Goal: Contribute content: Add original content to the website for others to see

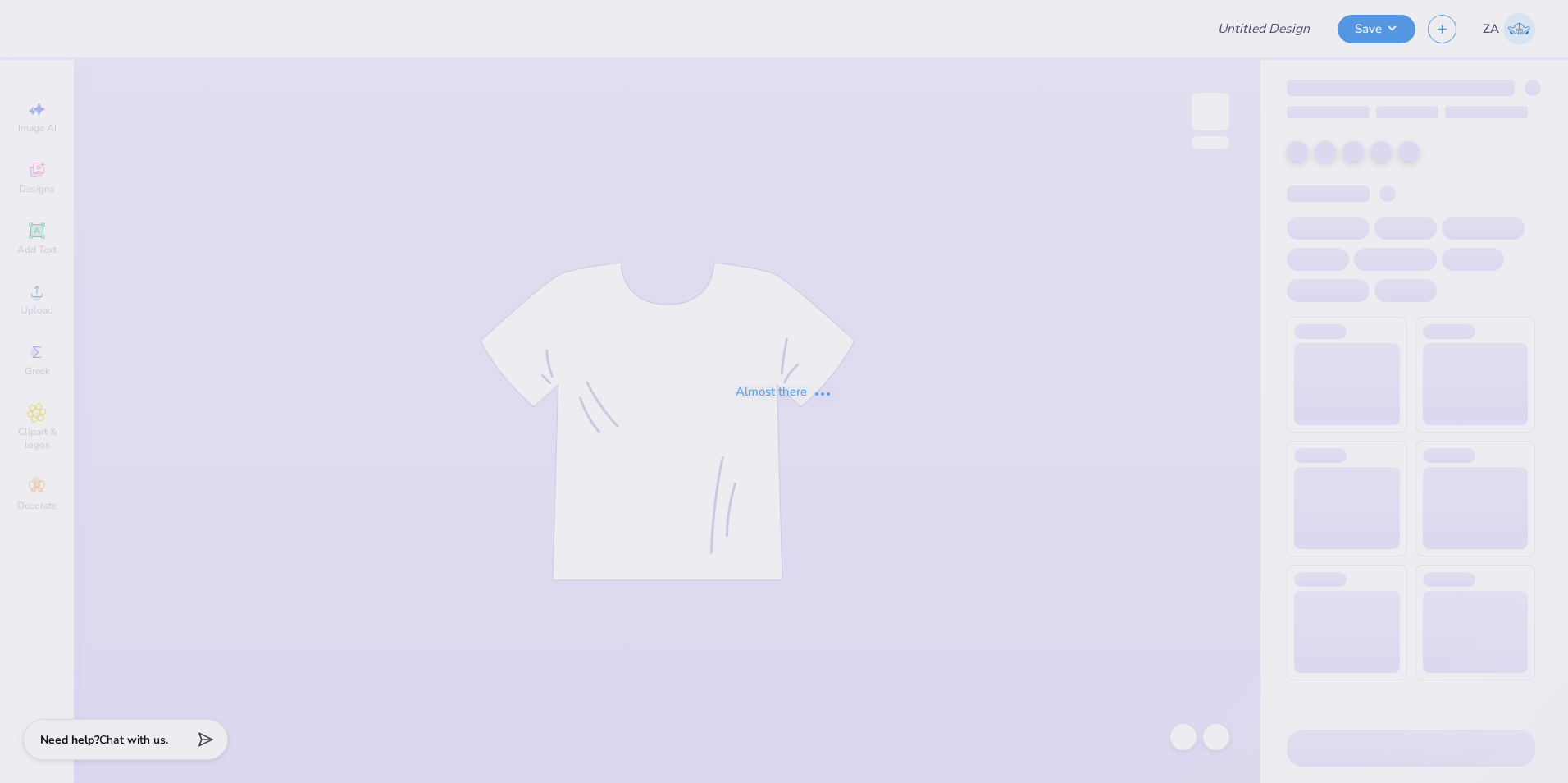
type input "Sansen '25"
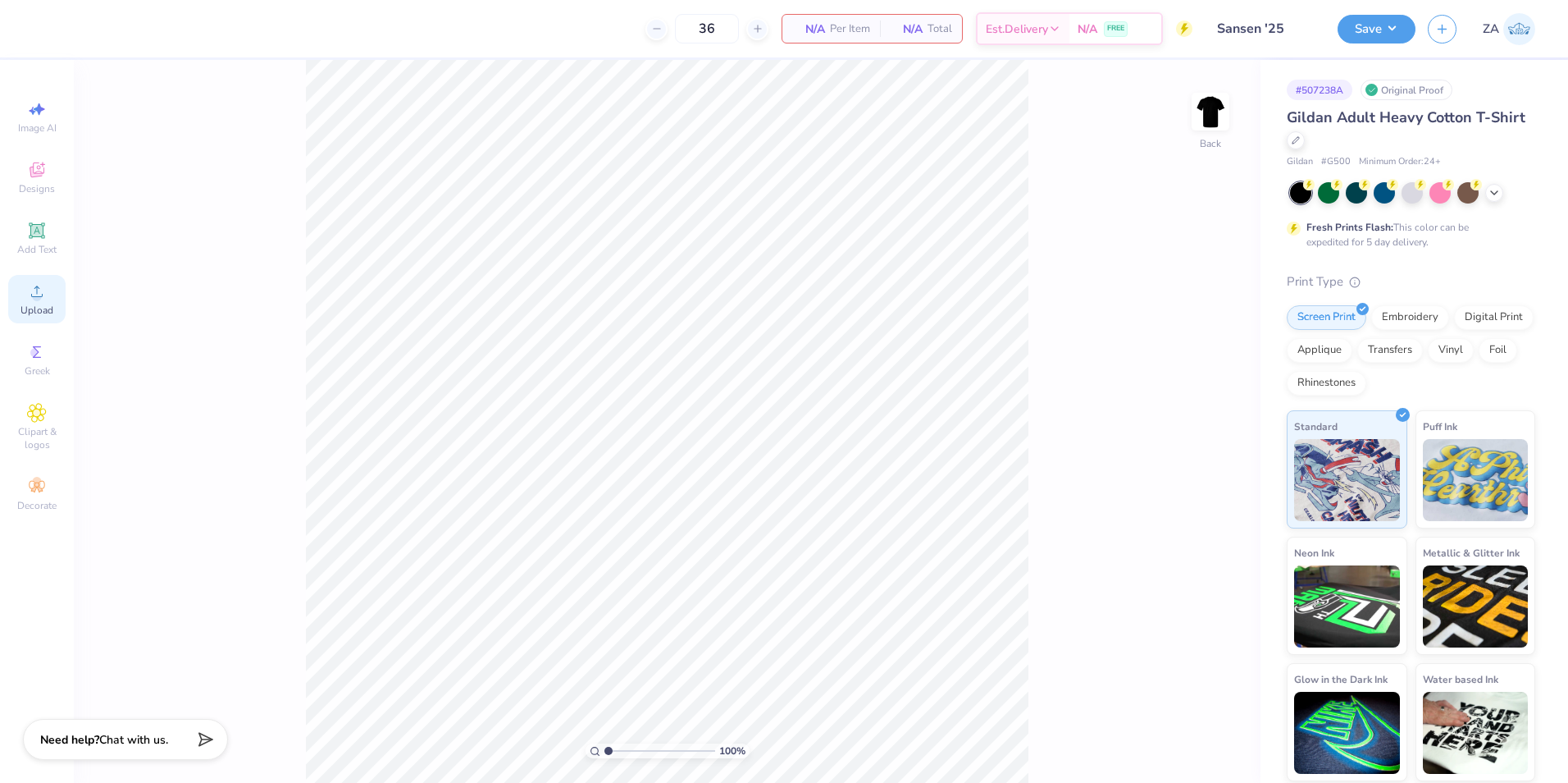
click at [37, 276] on div "Upload" at bounding box center [36, 299] width 58 height 48
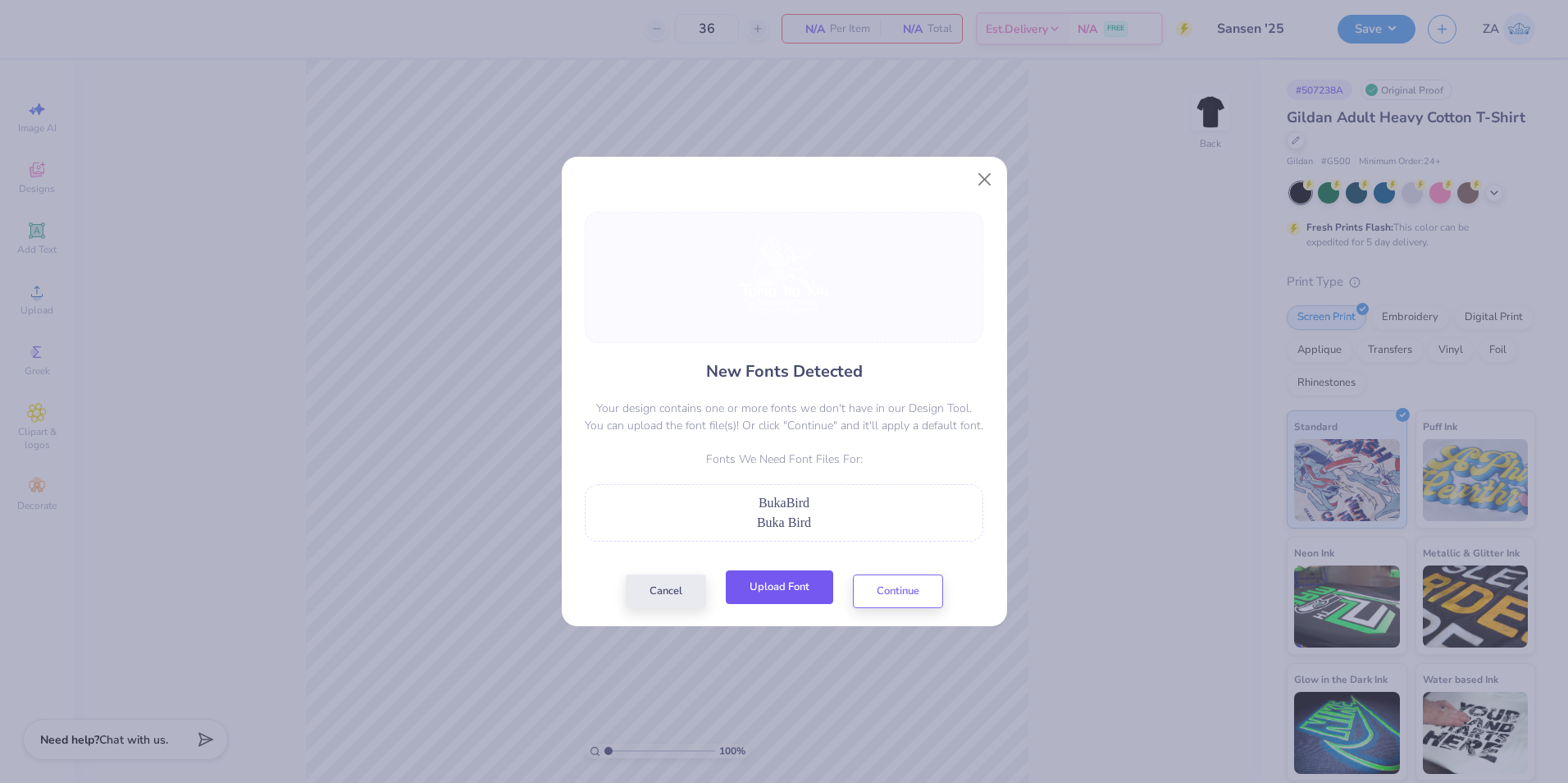
click at [791, 587] on button "Upload Font" at bounding box center [780, 587] width 108 height 33
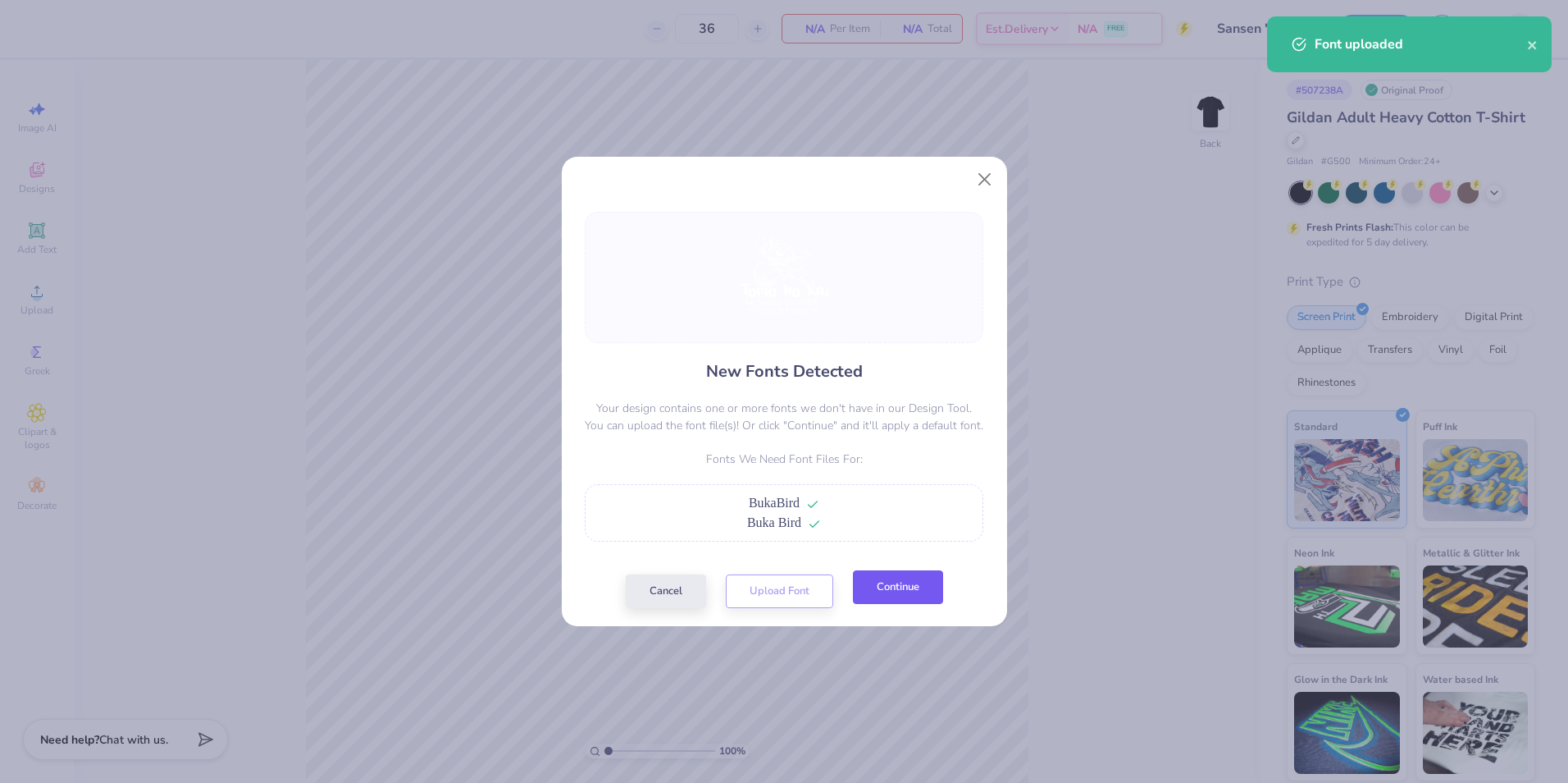
click at [894, 594] on button "Continue" at bounding box center [898, 587] width 90 height 33
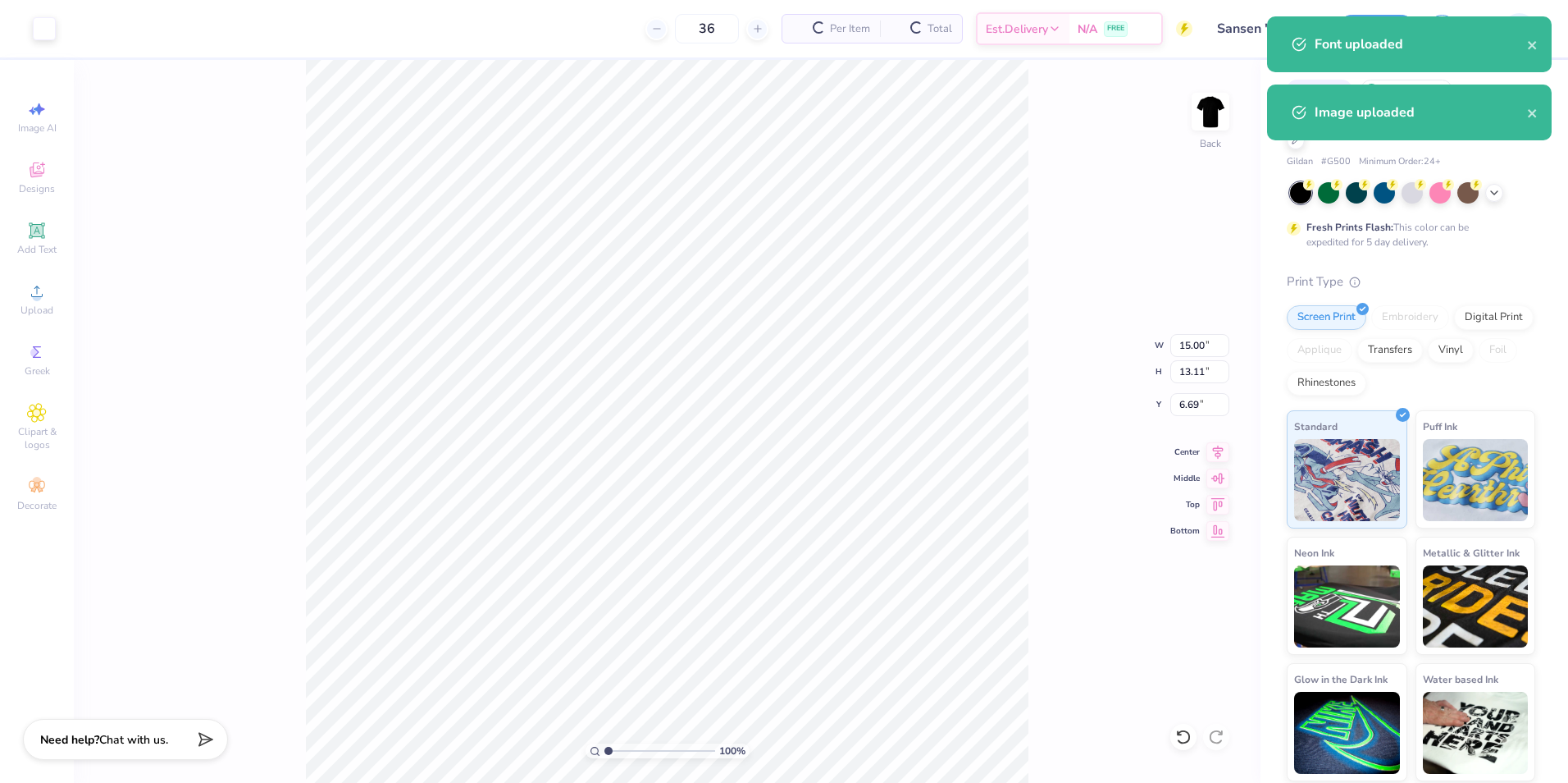
type input "8.16"
type input "7.13"
type input "6.12"
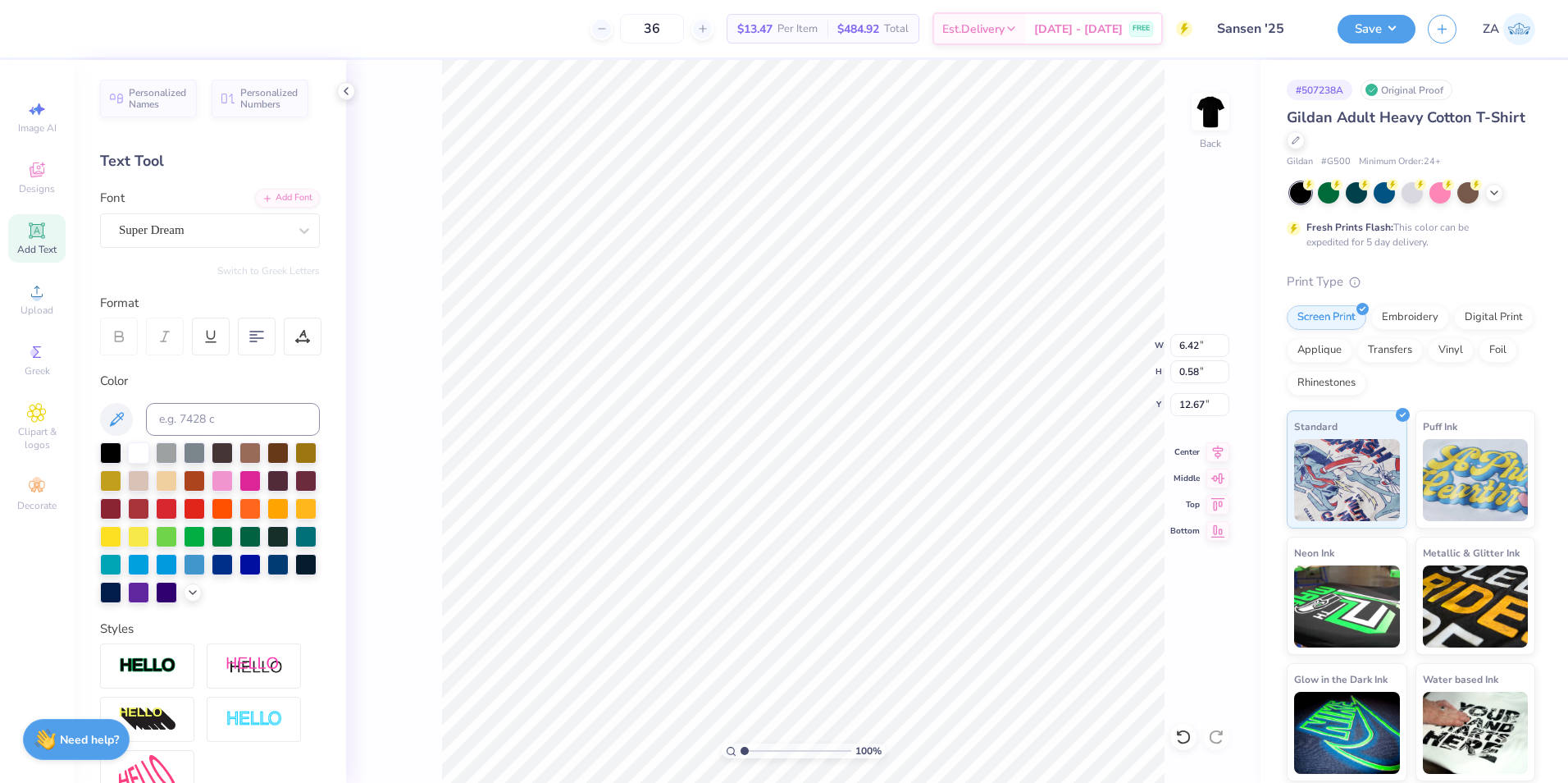
click at [227, 245] on div "Super Dream" at bounding box center [209, 230] width 220 height 34
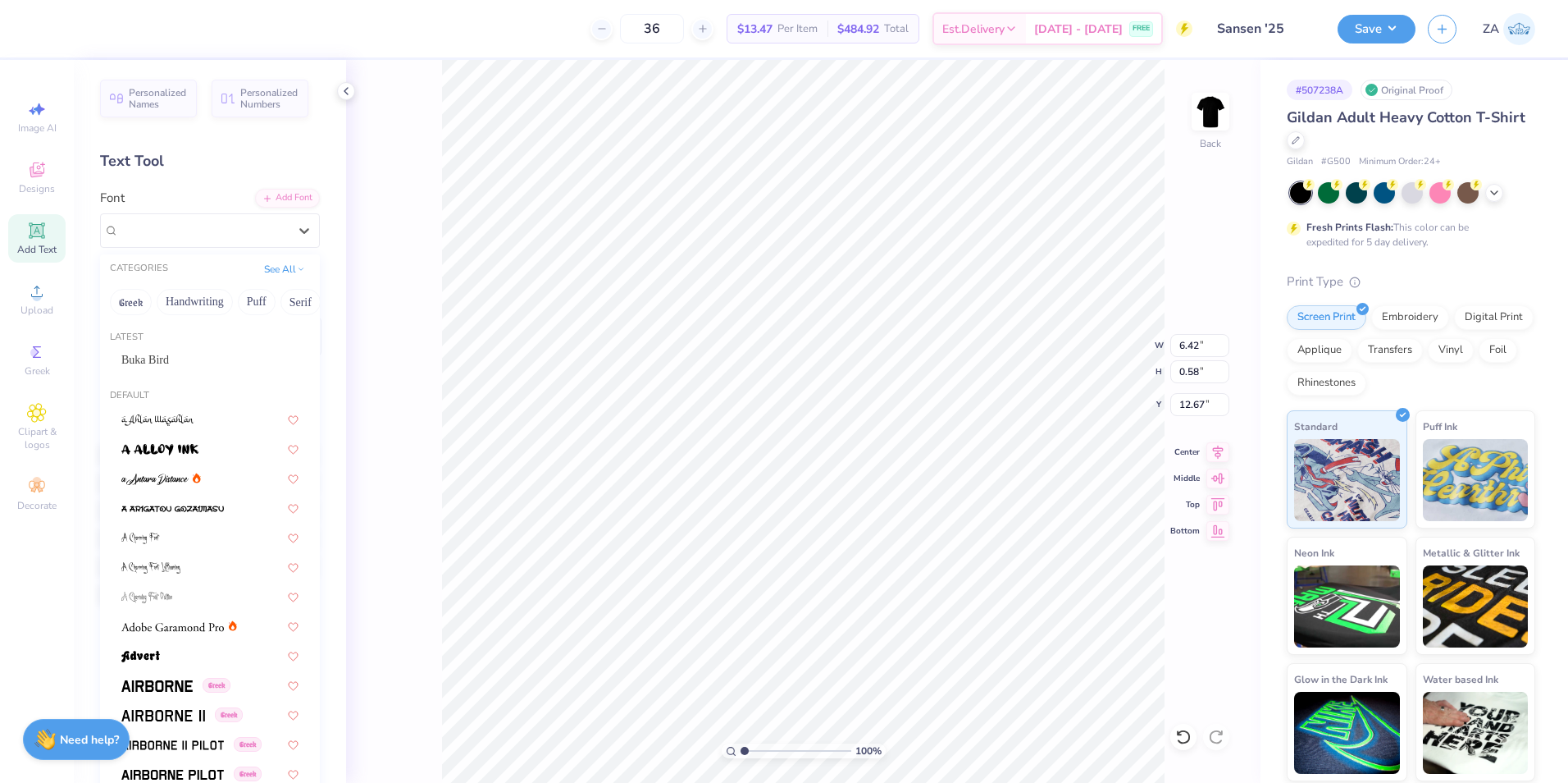
click at [206, 343] on div "Latest" at bounding box center [209, 338] width 220 height 14
click at [226, 353] on div "Buka Bird" at bounding box center [209, 360] width 177 height 18
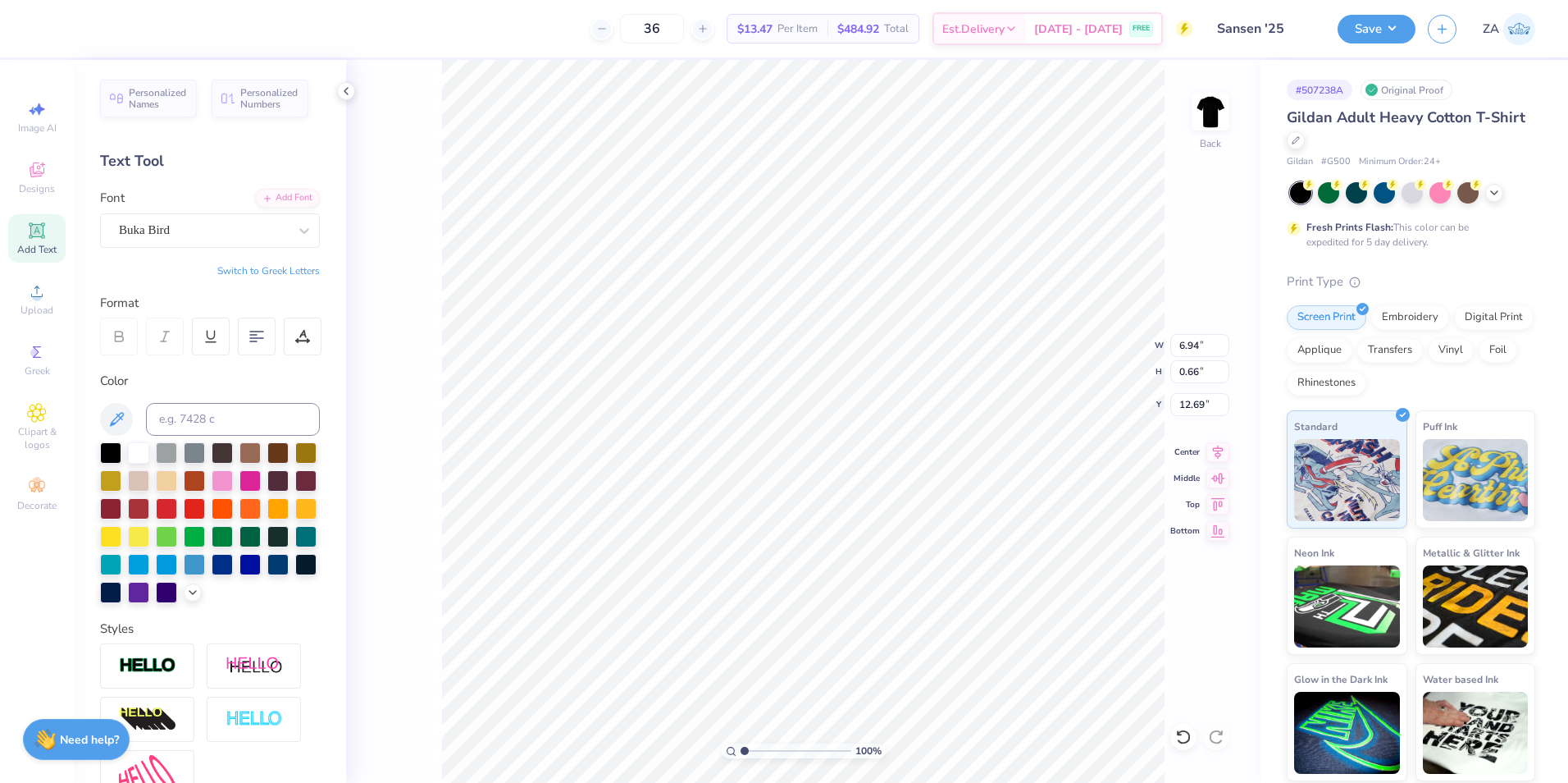
type input "6.94"
type input "0.66"
type input "12.69"
click at [213, 241] on div "Super Dream" at bounding box center [203, 230] width 172 height 25
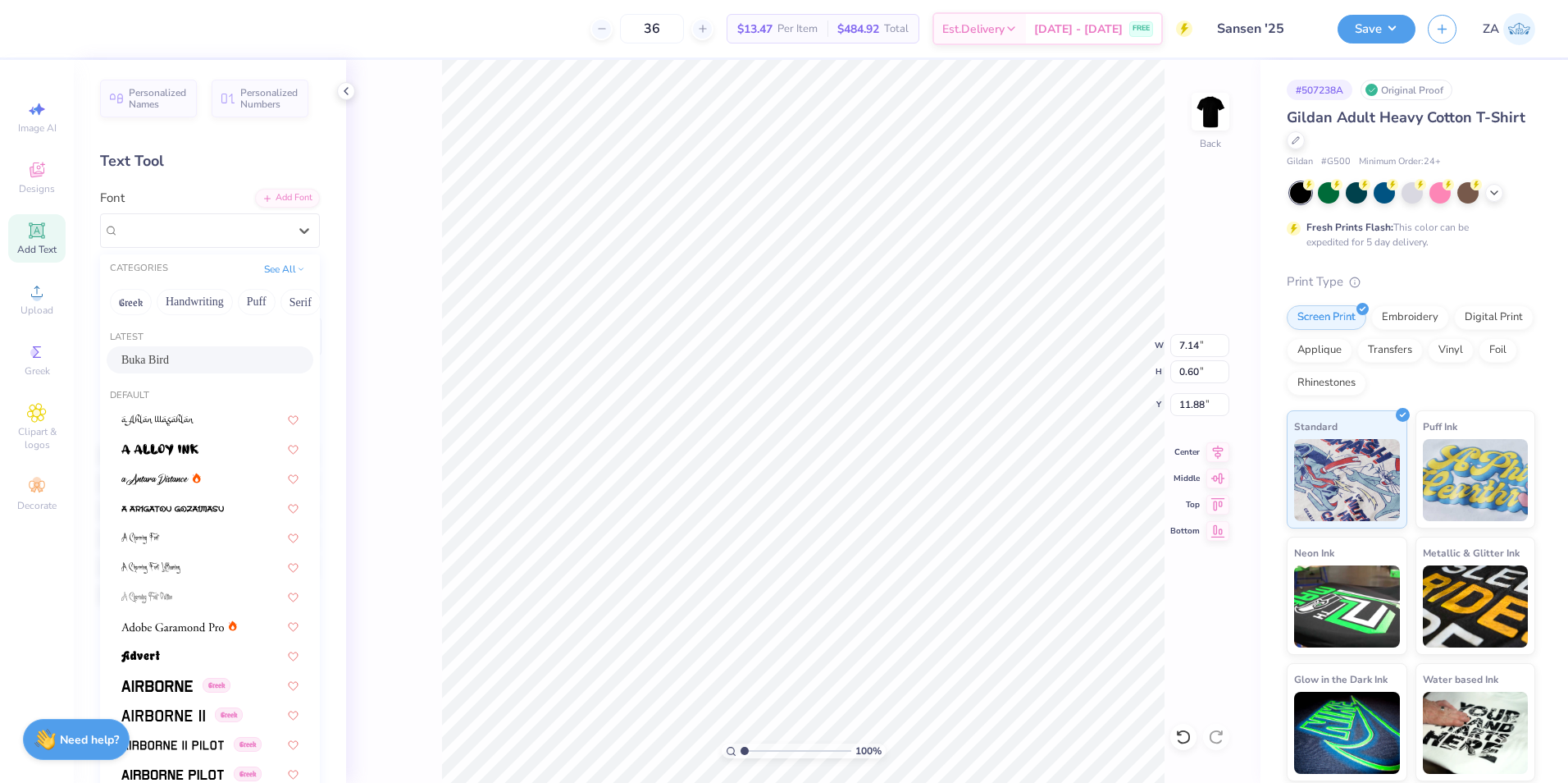
click at [200, 361] on div "Buka Bird" at bounding box center [209, 360] width 177 height 18
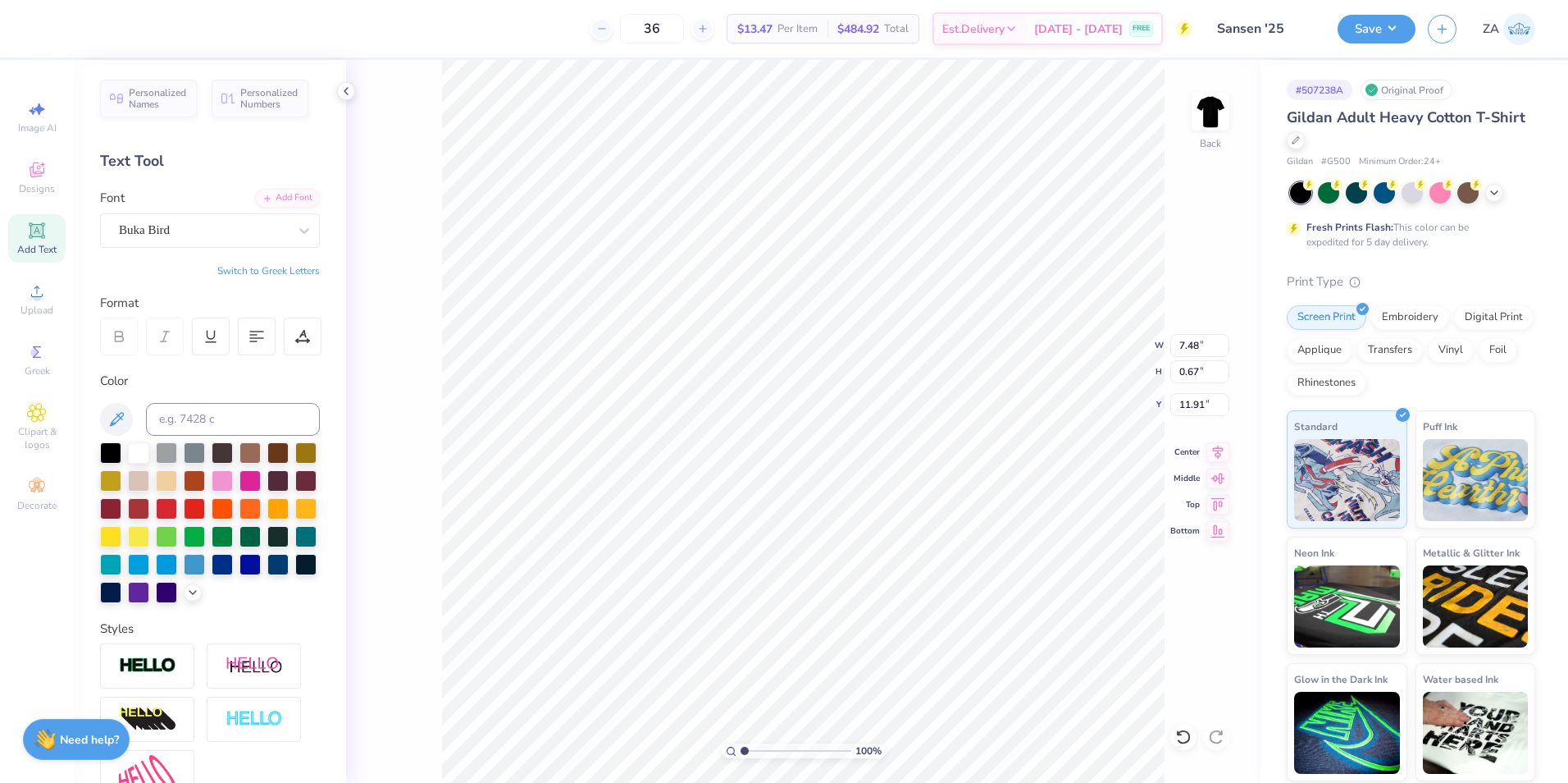
type input "7.48"
type input "0.67"
type input "11.91"
click at [1215, 453] on icon at bounding box center [1218, 450] width 11 height 14
drag, startPoint x: 1178, startPoint y: 350, endPoint x: 1208, endPoint y: 353, distance: 30.1
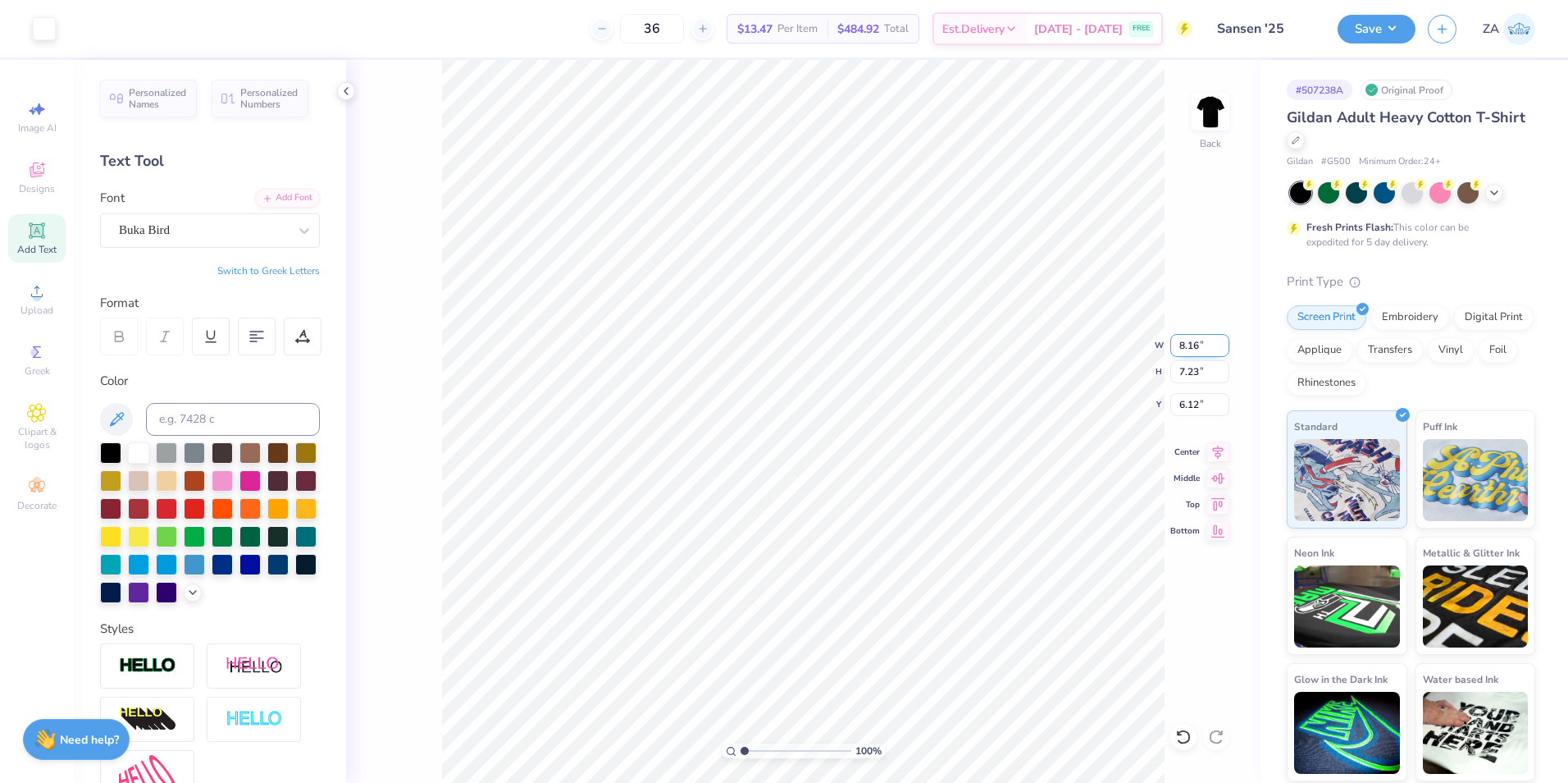
click at [1208, 353] on input "8.16" at bounding box center [1199, 345] width 59 height 23
type input "3.50"
type input "3.10"
drag, startPoint x: 1176, startPoint y: 408, endPoint x: 1200, endPoint y: 408, distance: 24.0
click at [1200, 408] on input "8.18" at bounding box center [1199, 403] width 59 height 23
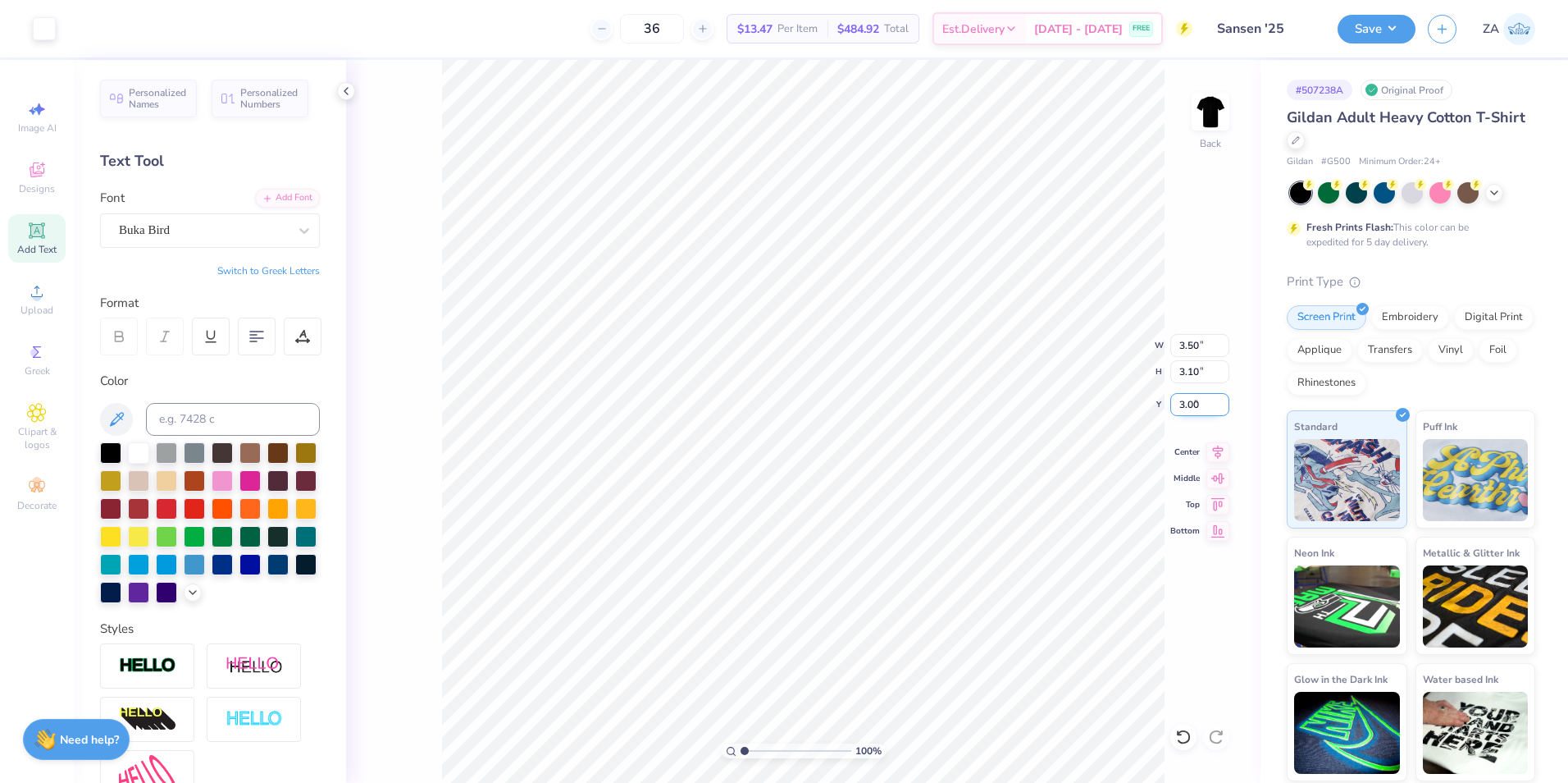
type input "3.00"
click at [1204, 122] on img at bounding box center [1210, 111] width 66 height 66
click at [42, 292] on icon at bounding box center [37, 291] width 20 height 20
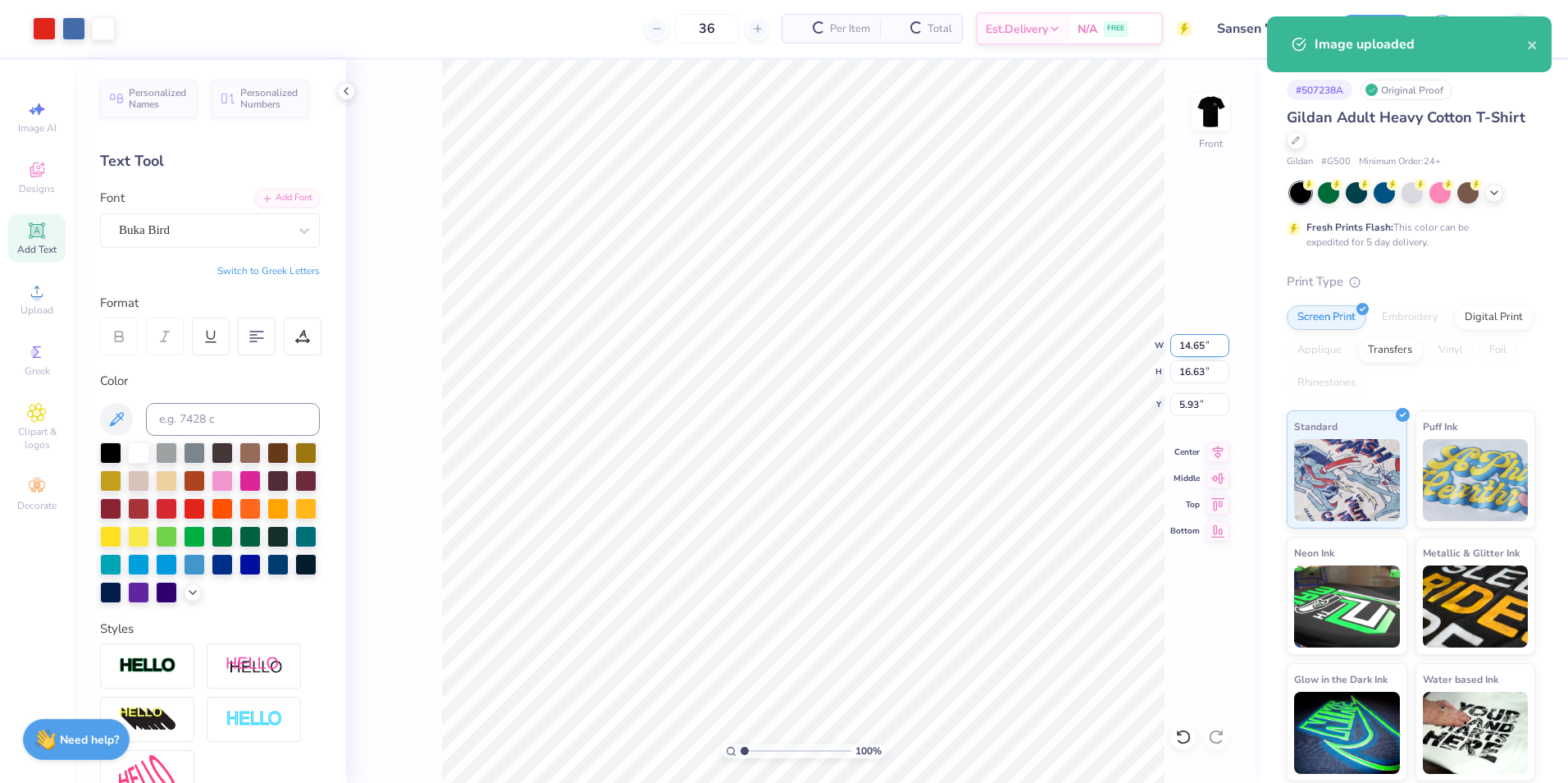
drag, startPoint x: 1181, startPoint y: 348, endPoint x: 1206, endPoint y: 347, distance: 25.0
click at [1206, 347] on input "14.65" at bounding box center [1199, 345] width 59 height 23
type input "12.50"
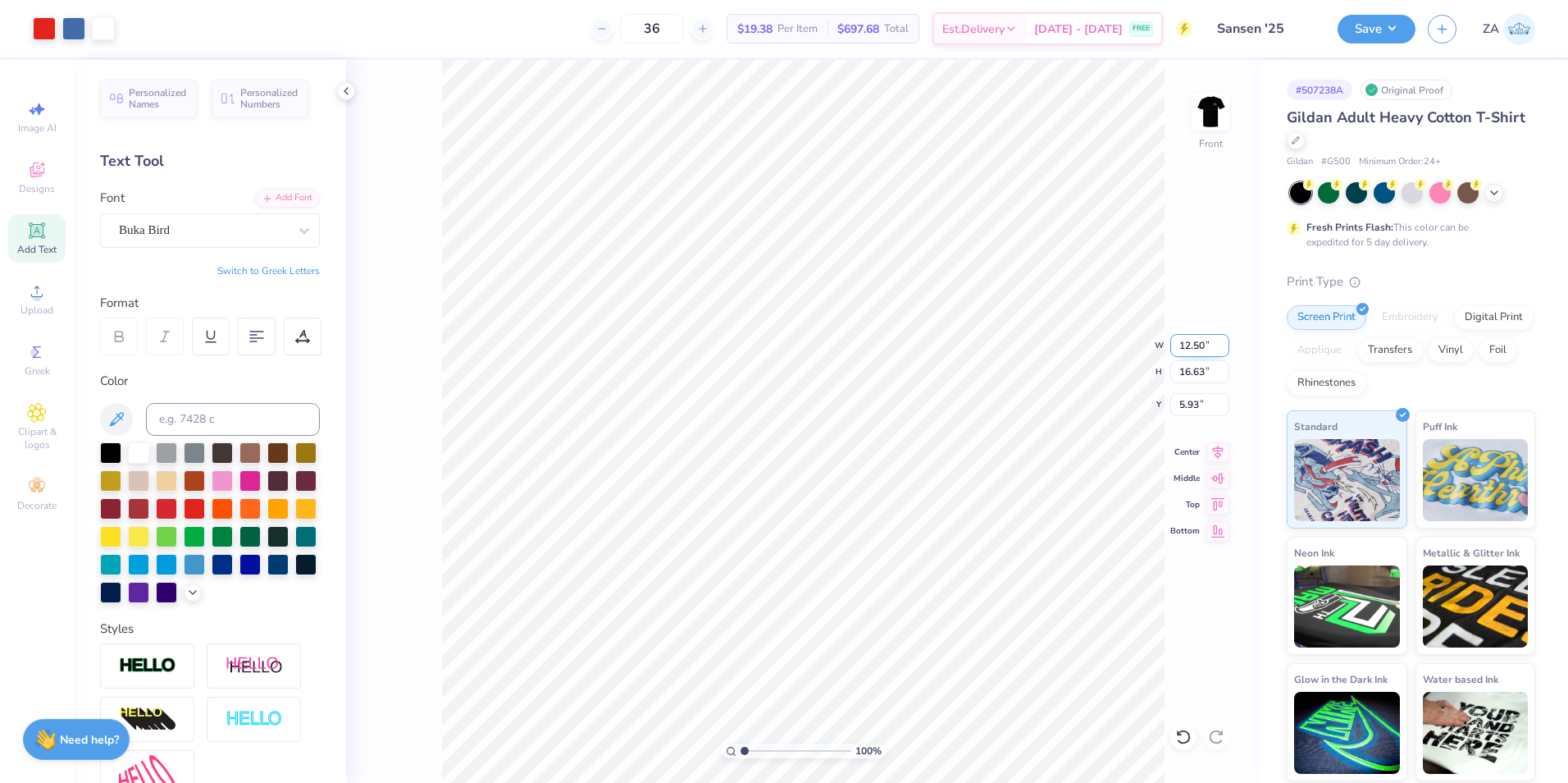
type input "14.19"
type input "7.15"
drag, startPoint x: 1179, startPoint y: 406, endPoint x: 1203, endPoint y: 406, distance: 24.0
click at [1203, 406] on input "7.15" at bounding box center [1199, 403] width 59 height 23
type input "3.00"
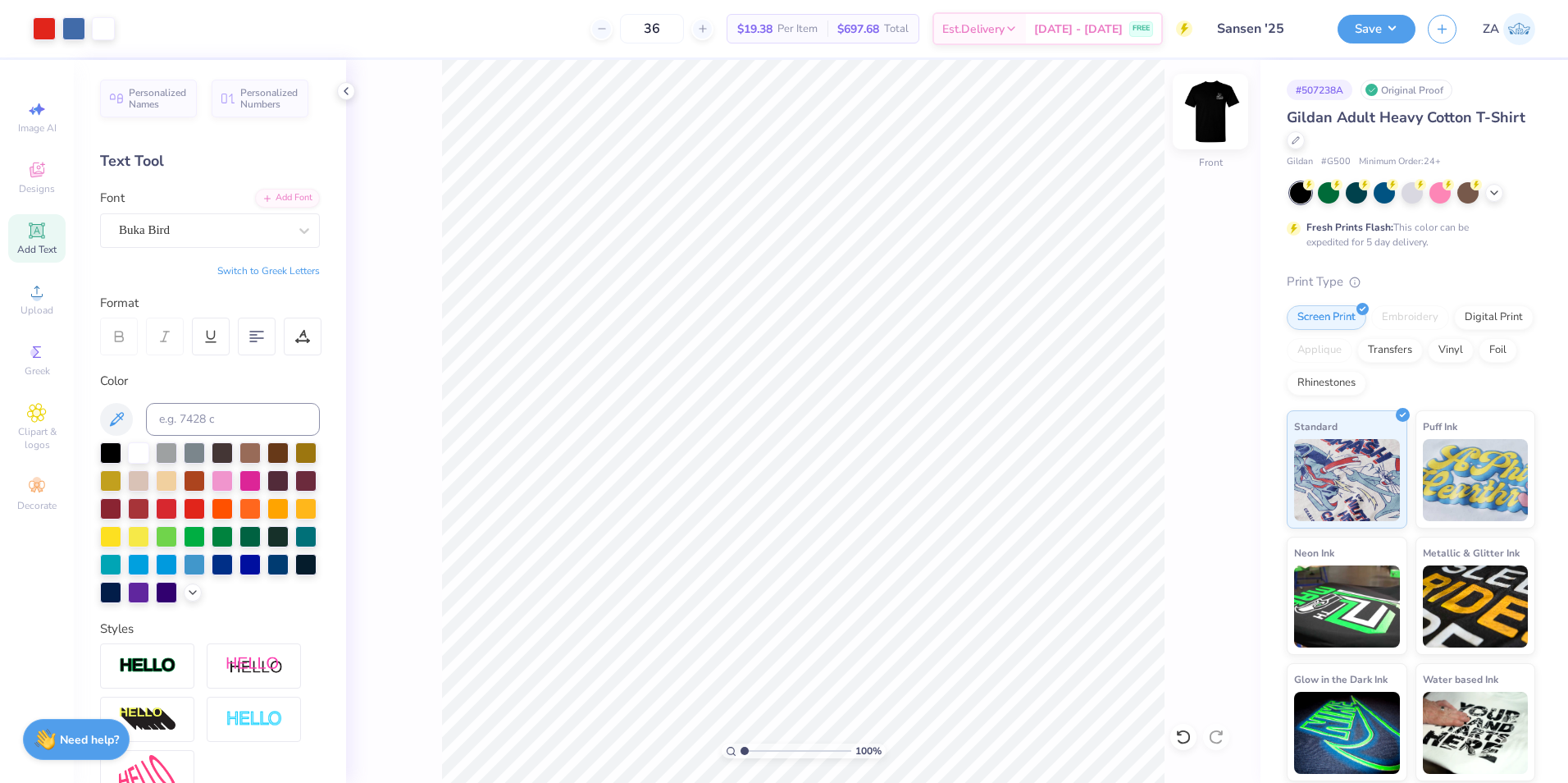
click at [1201, 114] on img at bounding box center [1210, 111] width 66 height 66
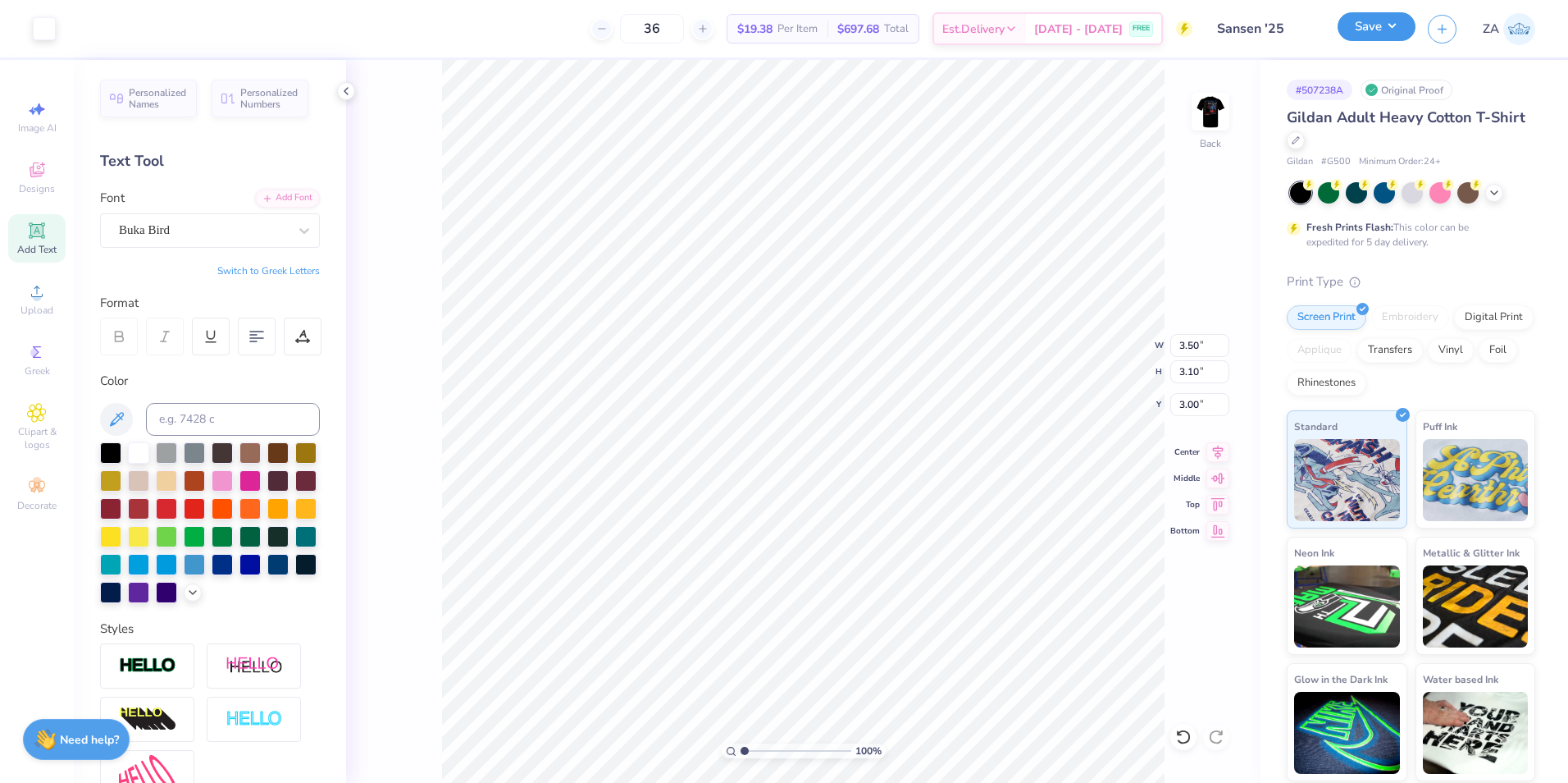
click at [1372, 35] on button "Save" at bounding box center [1376, 26] width 78 height 28
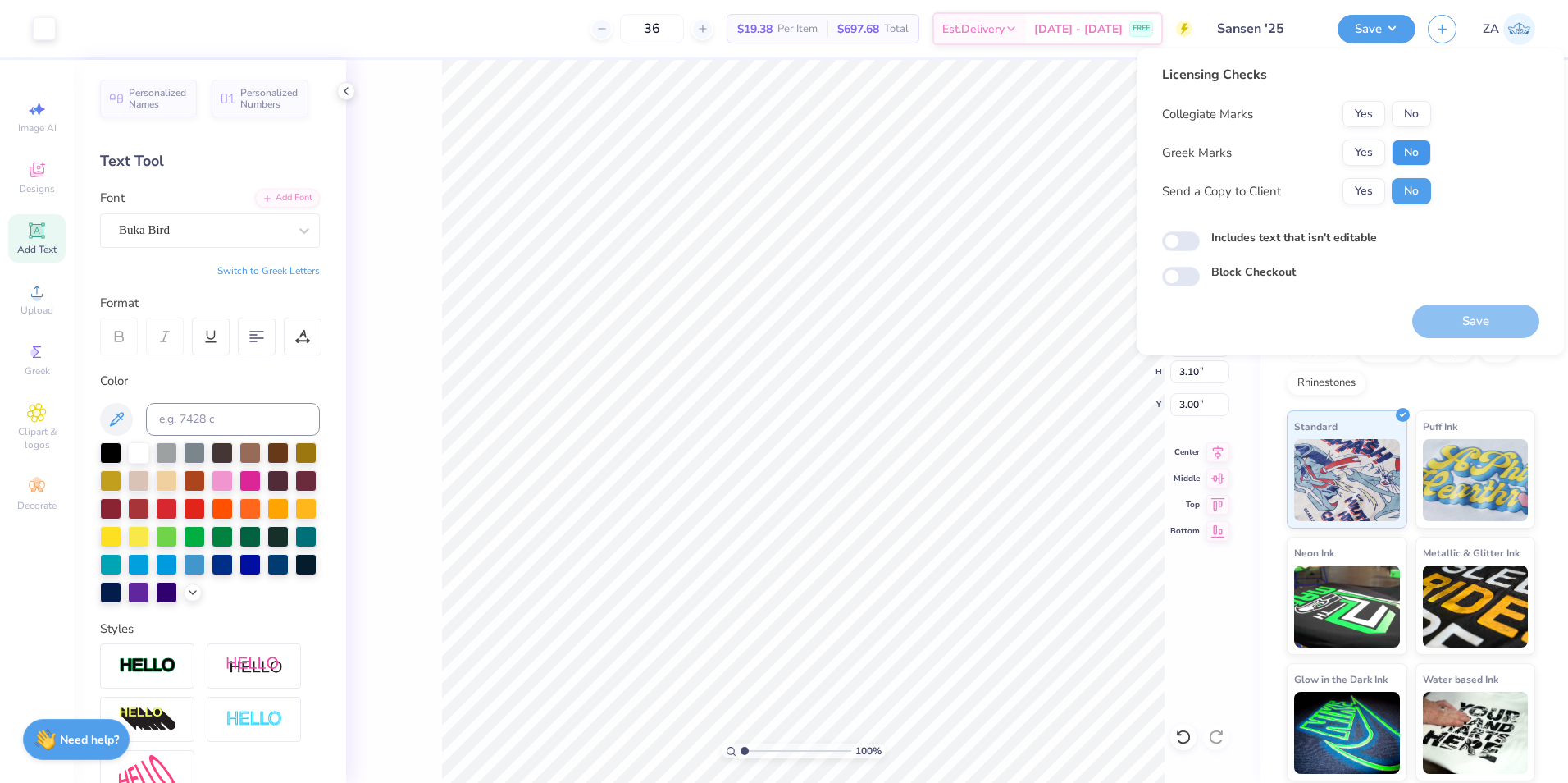
click at [1409, 157] on button "No" at bounding box center [1411, 152] width 39 height 26
click at [1420, 119] on button "No" at bounding box center [1411, 114] width 39 height 26
click at [1468, 319] on button "Save" at bounding box center [1475, 321] width 127 height 33
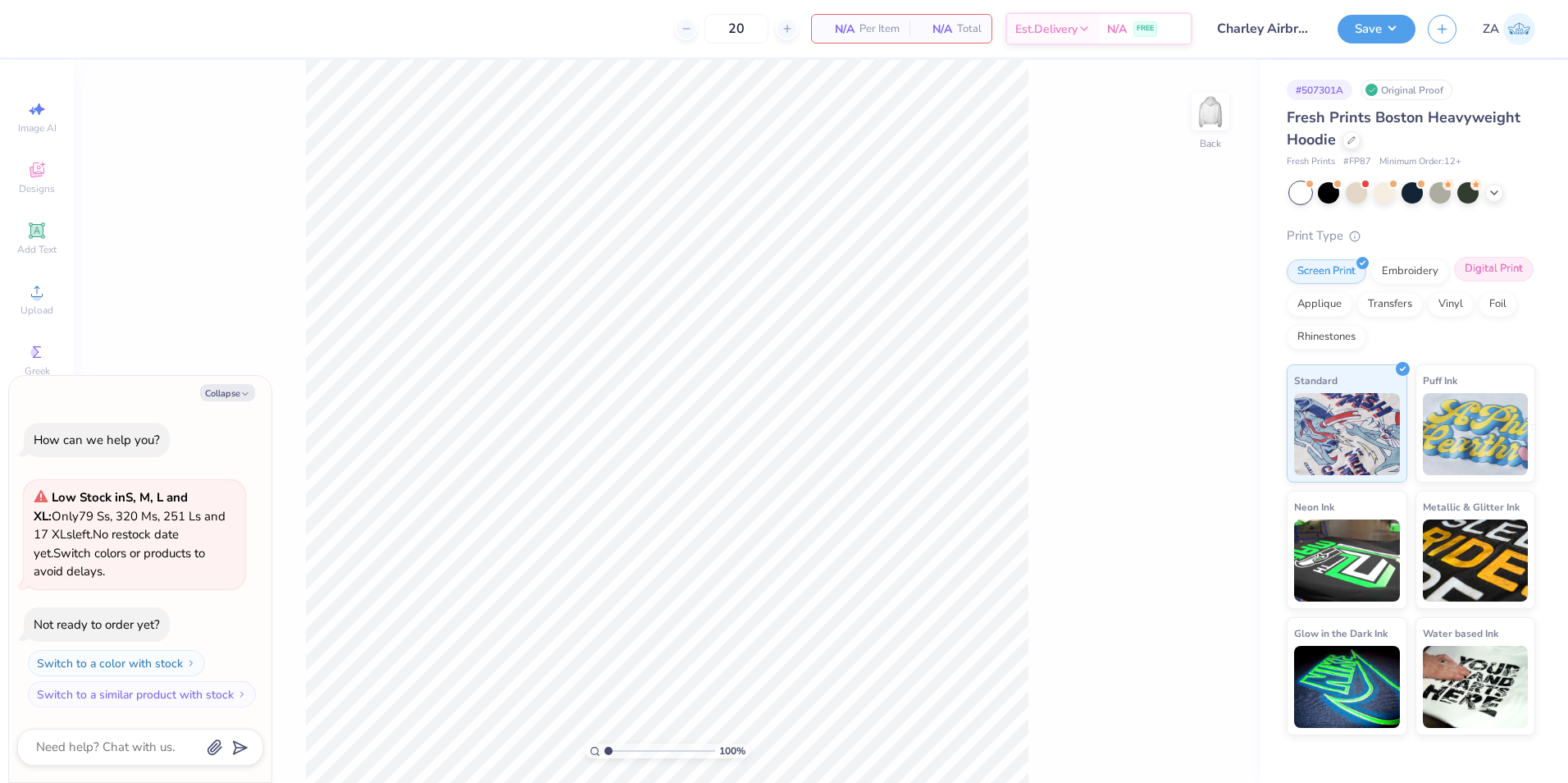
click at [1463, 273] on div "Digital Print" at bounding box center [1493, 268] width 79 height 24
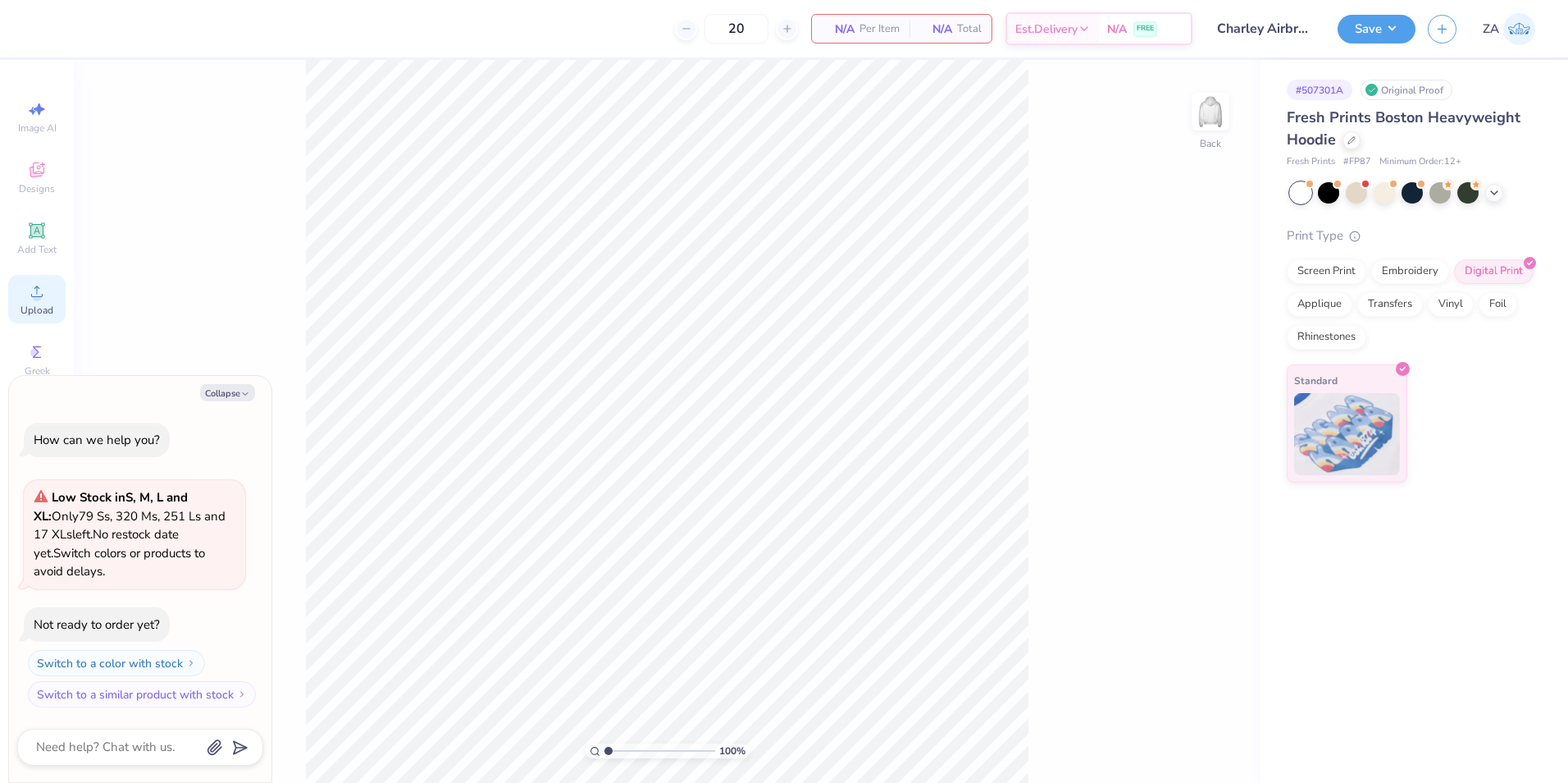
click at [44, 295] on icon at bounding box center [37, 291] width 20 height 20
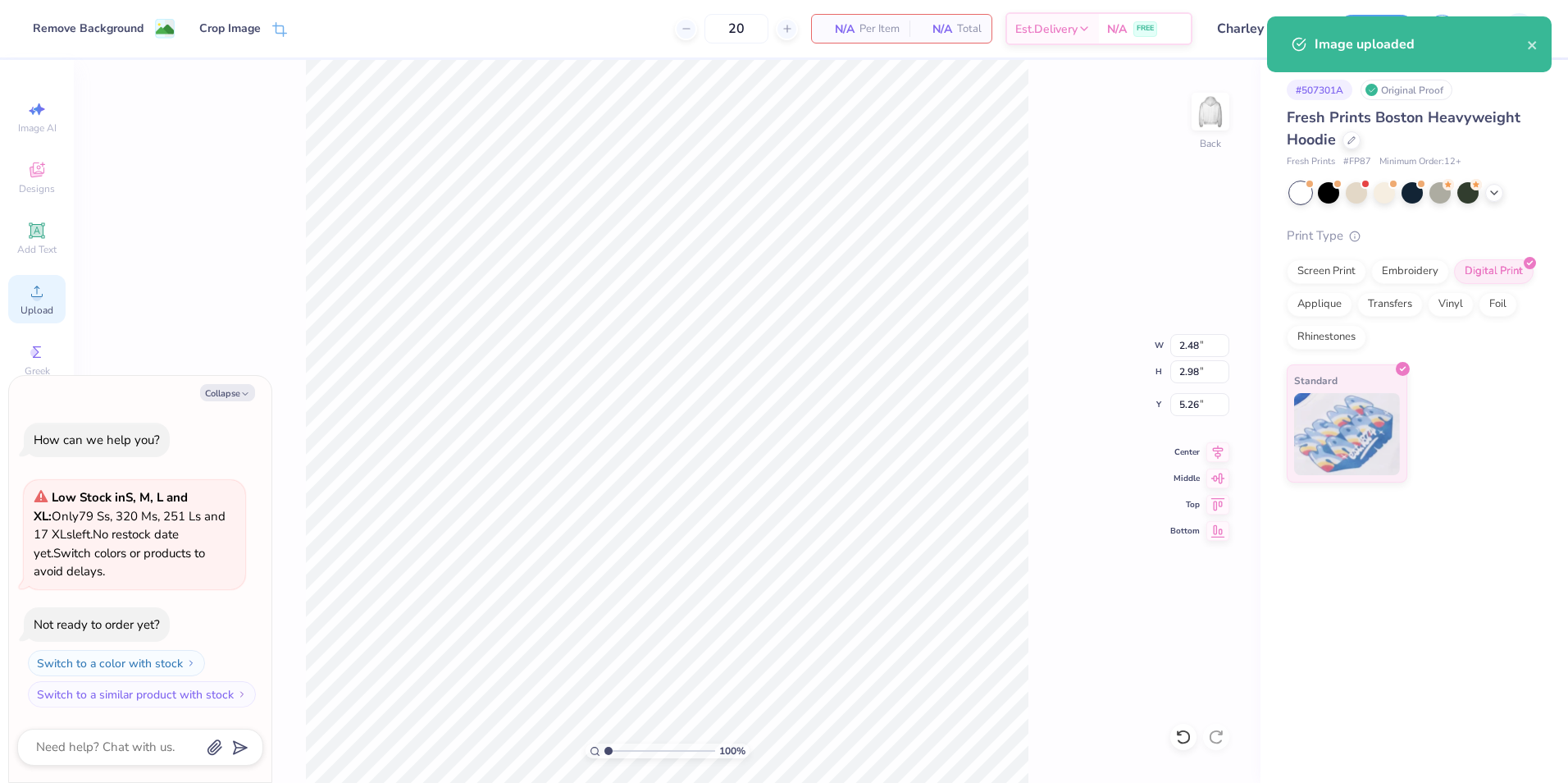
type textarea "x"
drag, startPoint x: 1208, startPoint y: 373, endPoint x: 1173, endPoint y: 371, distance: 35.1
click at [1173, 371] on input "2.98" at bounding box center [1199, 371] width 59 height 23
type input "10.5"
type textarea "x"
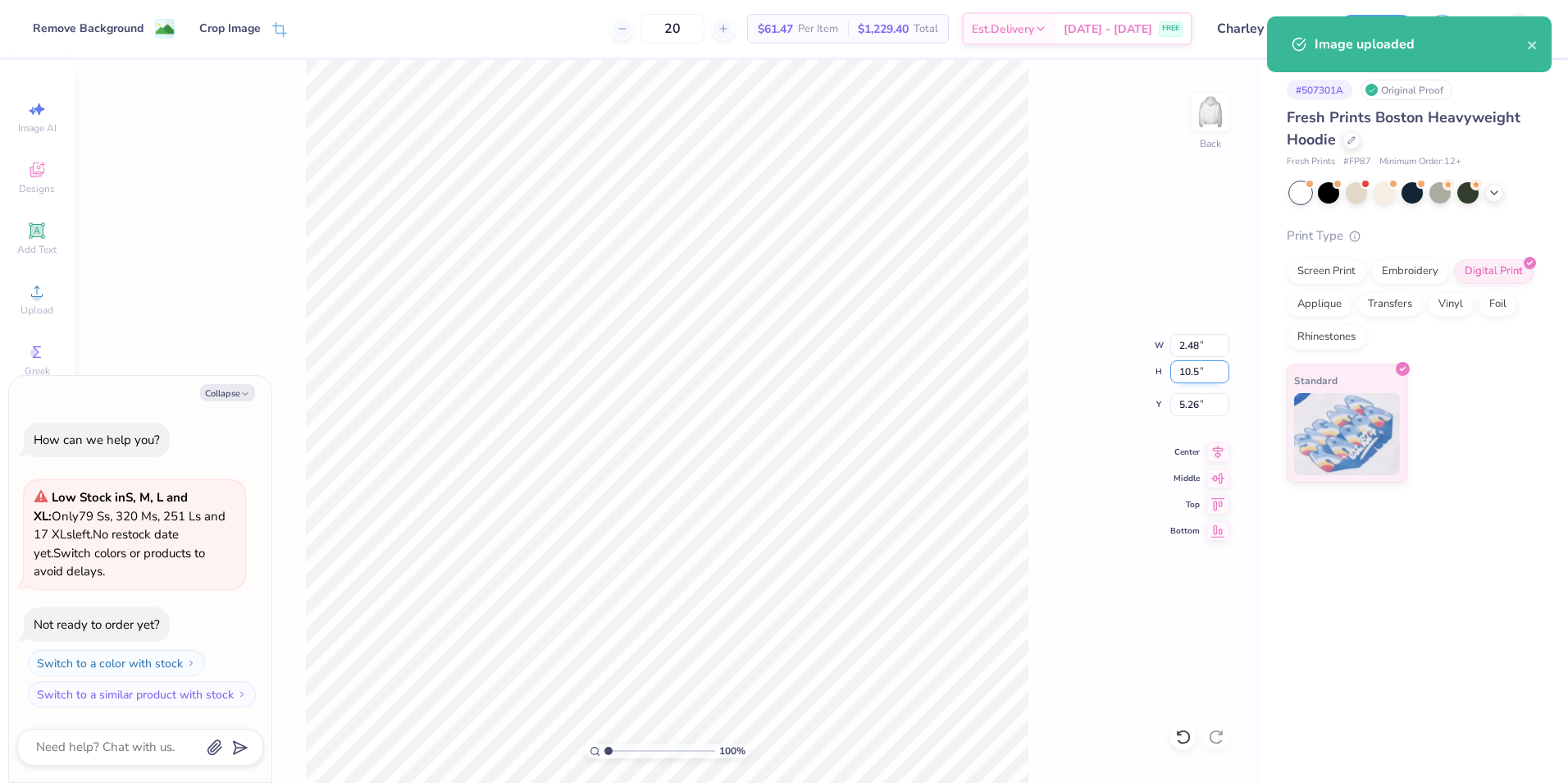
type input "8.74"
type input "10.50"
type input "1.50"
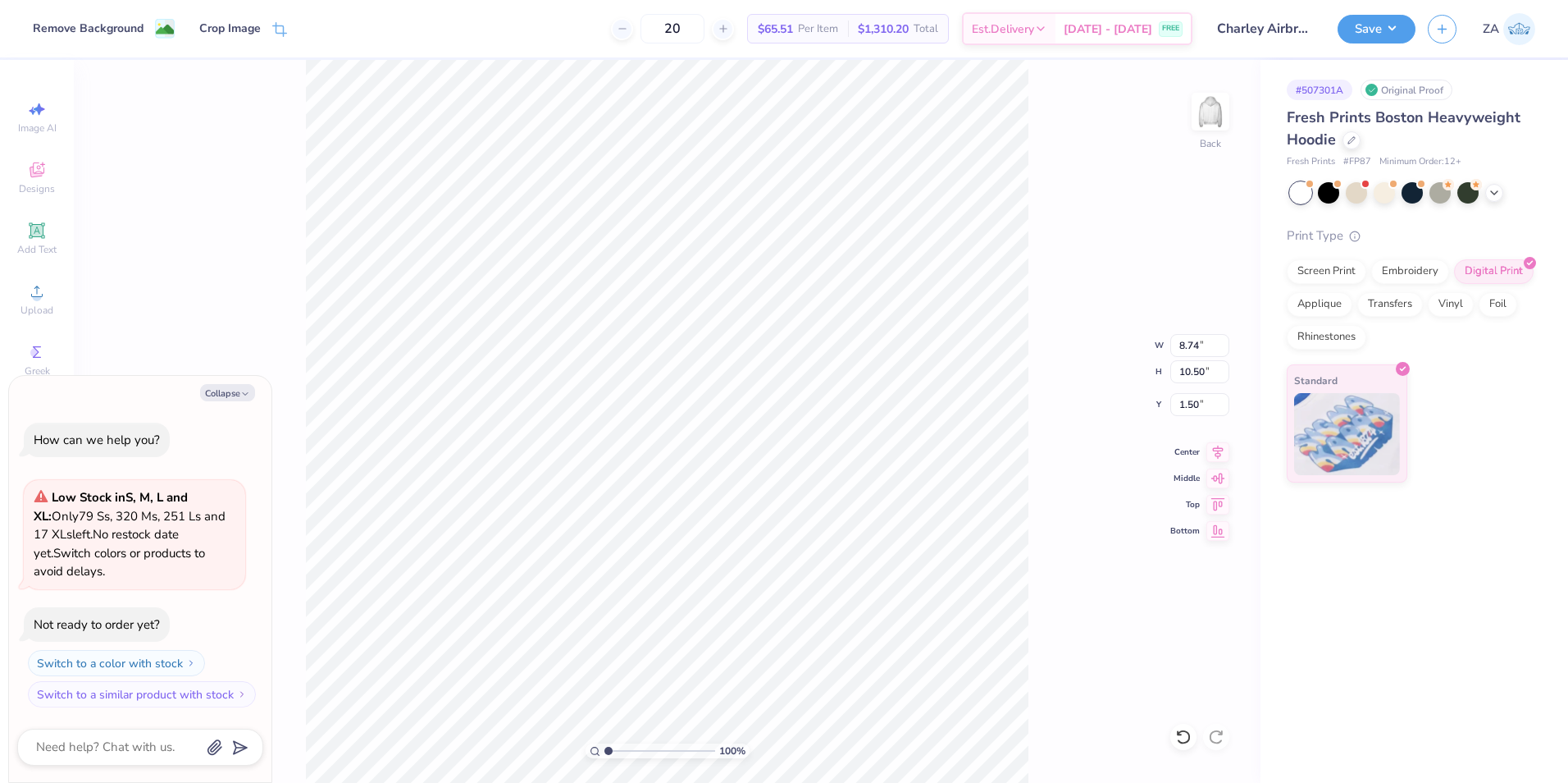
click at [1066, 382] on div "100 % Back W 8.74 8.74 " H 10.50 10.50 " Y 1.50 1.50 " Center Middle Top Bottom" at bounding box center [666, 421] width 1187 height 722
type textarea "x"
drag, startPoint x: 1181, startPoint y: 377, endPoint x: 1209, endPoint y: 373, distance: 28.3
click at [1209, 373] on input "10.50" at bounding box center [1199, 371] width 59 height 23
type input "10.00"
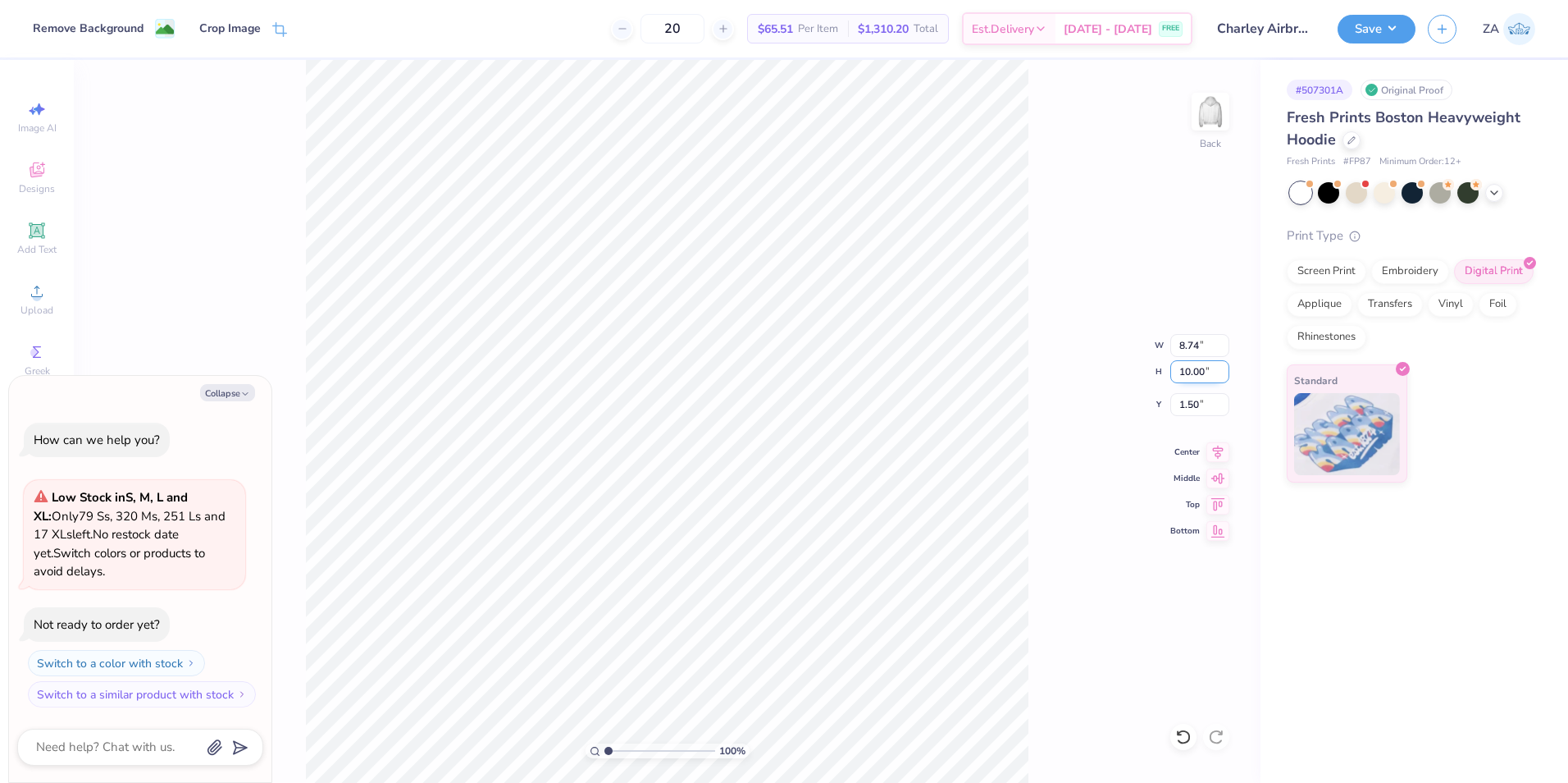
type textarea "x"
type input "8.33"
drag, startPoint x: 1173, startPoint y: 411, endPoint x: 1202, endPoint y: 409, distance: 29.1
click at [1202, 409] on input "1.75" at bounding box center [1199, 403] width 59 height 23
type input "1.50"
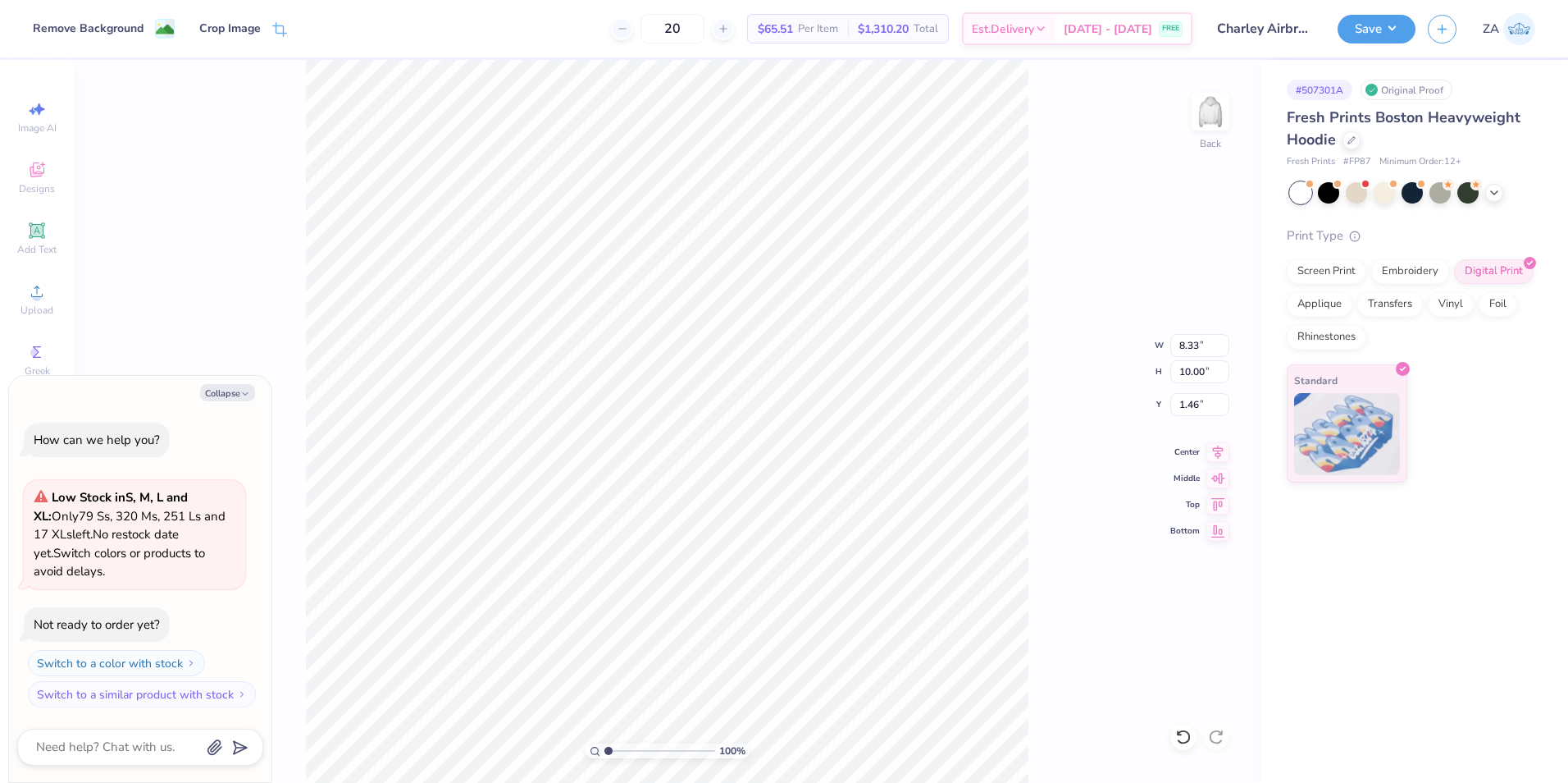
type textarea "x"
drag, startPoint x: 1198, startPoint y: 408, endPoint x: 1169, endPoint y: 408, distance: 29.0
click at [1170, 408] on input "1.46" at bounding box center [1199, 403] width 59 height 23
type input "1.50"
type textarea "x"
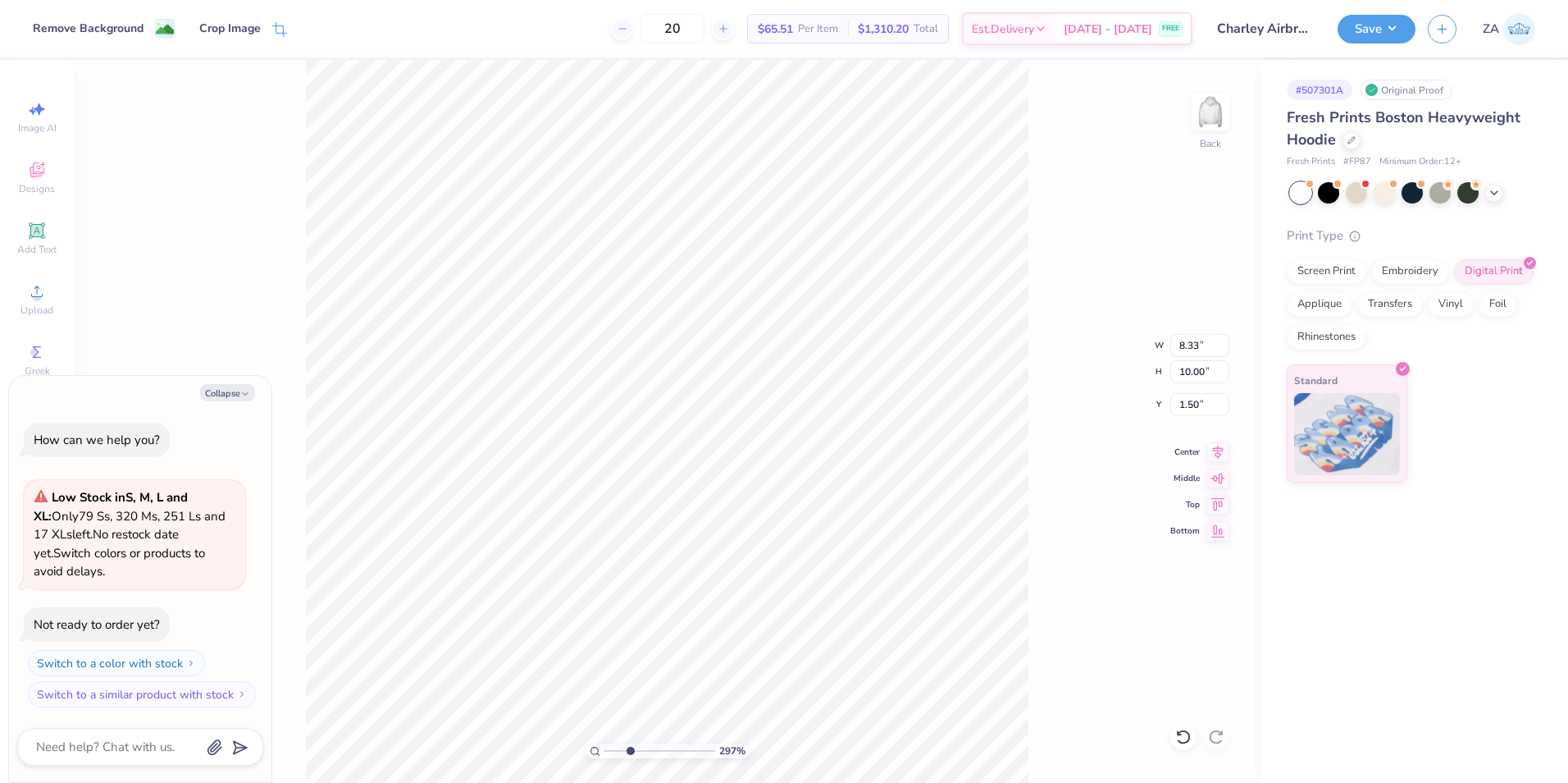
drag, startPoint x: 606, startPoint y: 754, endPoint x: 630, endPoint y: 755, distance: 24.0
type input "2.97"
click at [630, 755] on input "range" at bounding box center [659, 750] width 111 height 15
type textarea "x"
type input "1.86"
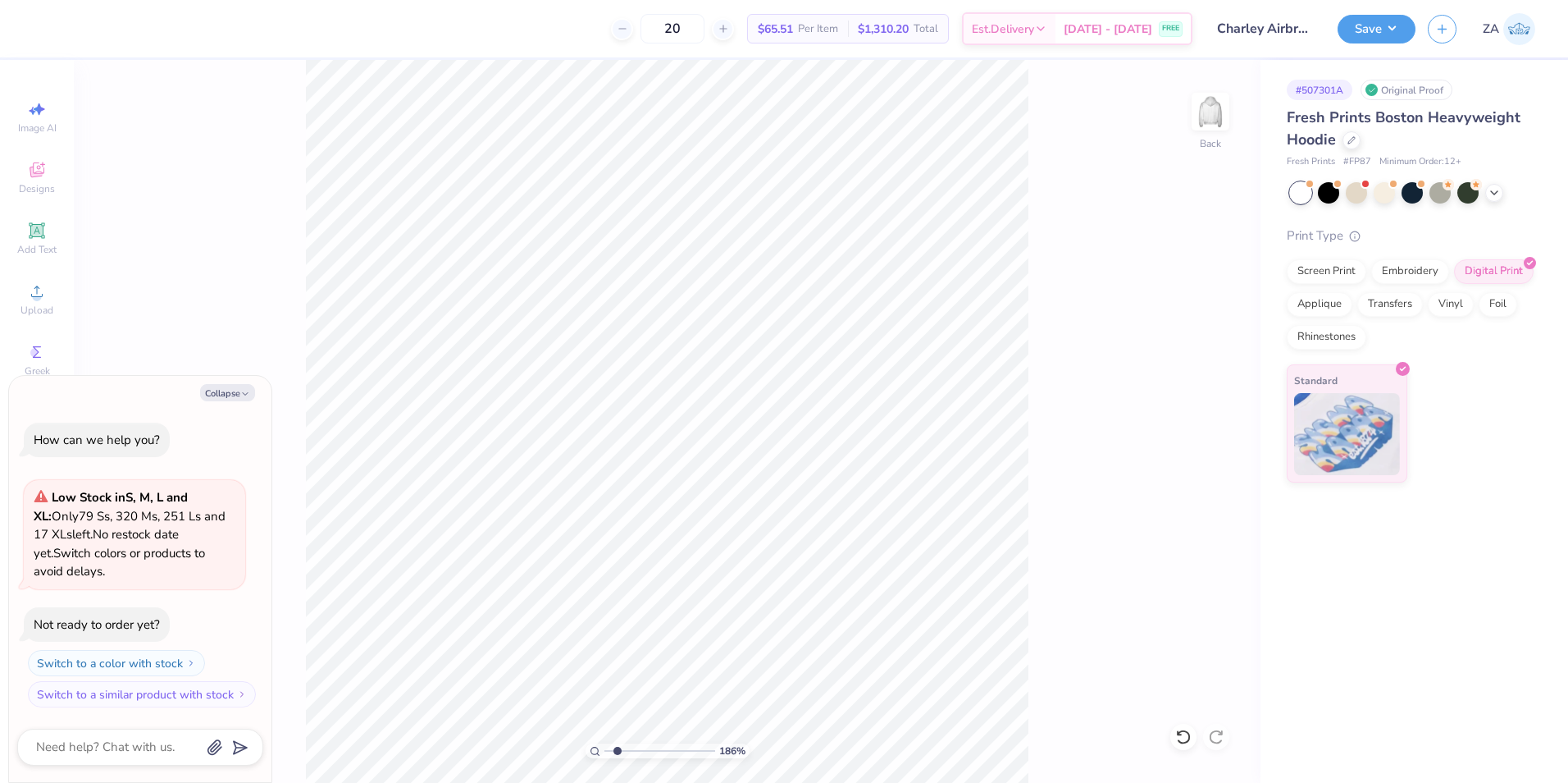
click at [617, 749] on input "range" at bounding box center [659, 750] width 111 height 15
click at [1354, 33] on button "Save" at bounding box center [1376, 26] width 78 height 28
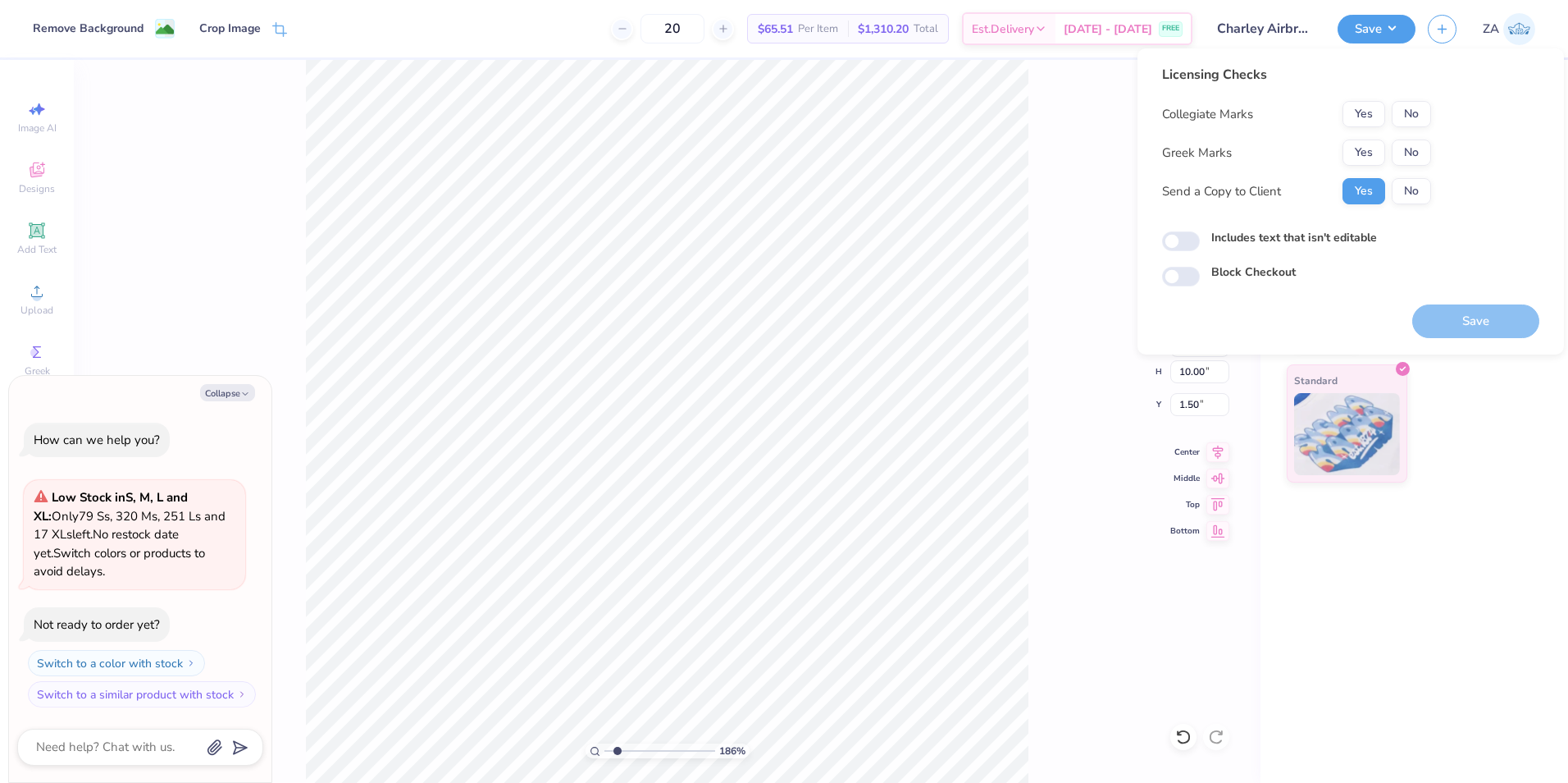
click at [1406, 138] on div "Collegiate Marks Yes No Greek Marks Yes No Send a Copy to Client Yes No" at bounding box center [1296, 153] width 269 height 104
click at [1406, 150] on button "No" at bounding box center [1411, 152] width 39 height 26
click at [1343, 90] on div "Licensing Checks Collegiate Marks Yes No Greek Marks Yes No Send a Copy to Clie…" at bounding box center [1296, 140] width 269 height 152
click at [1367, 116] on button "Yes" at bounding box center [1364, 114] width 43 height 26
click at [1456, 327] on button "Save" at bounding box center [1475, 321] width 127 height 33
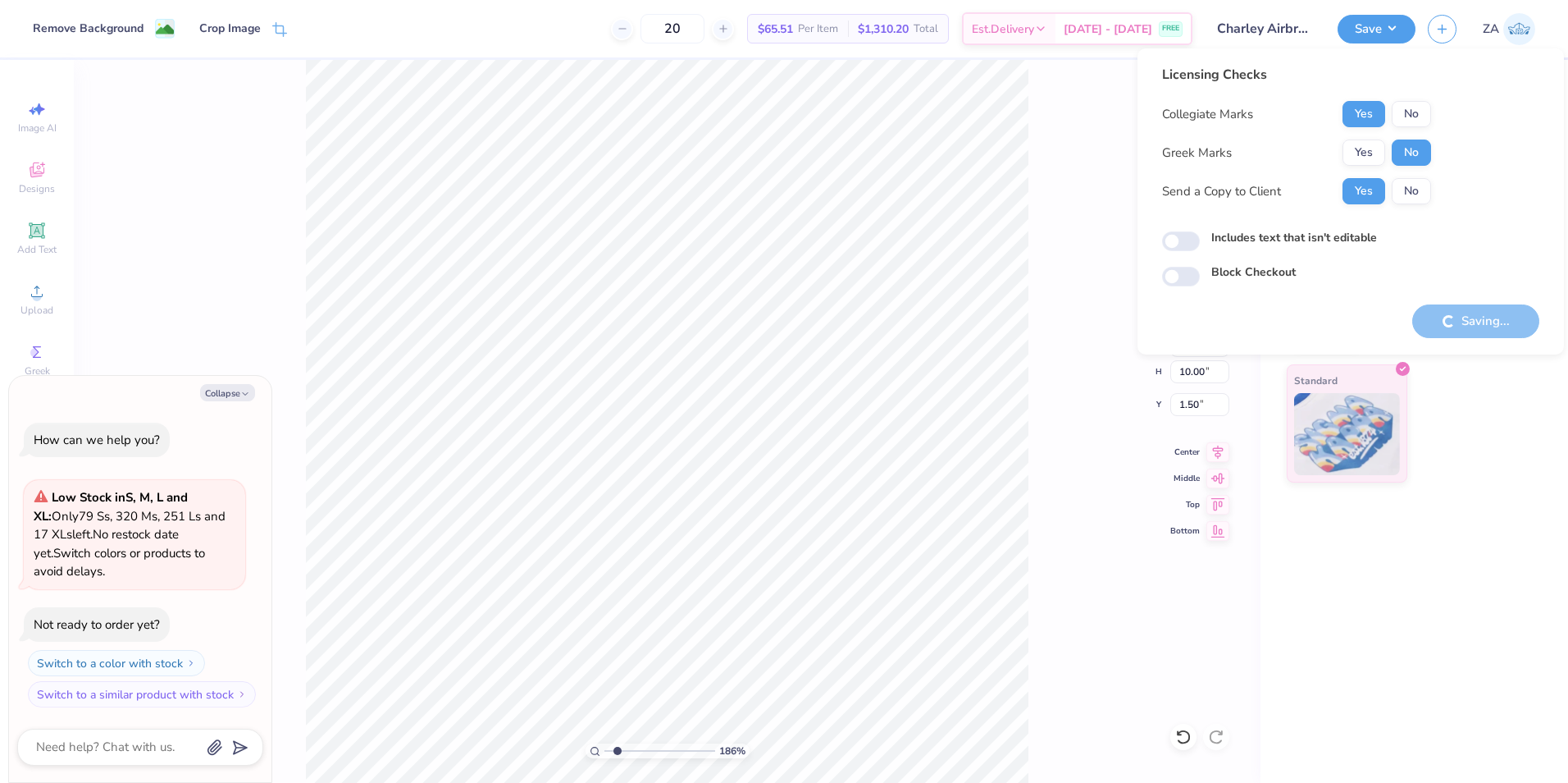
type textarea "x"
